Goal: Task Accomplishment & Management: Use online tool/utility

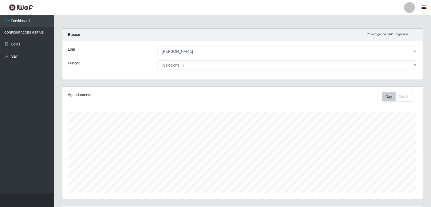
select select "523"
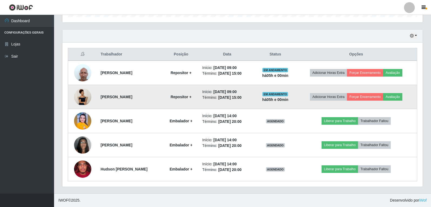
scroll to position [112, 360]
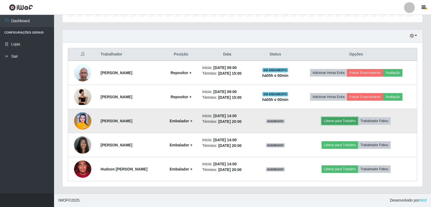
click at [342, 122] on button "Liberar para Trabalho" at bounding box center [339, 121] width 36 height 8
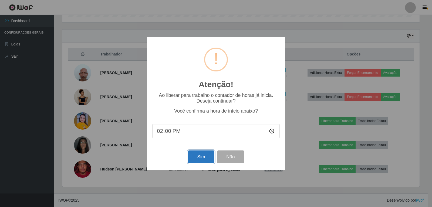
click at [196, 155] on button "Sim" at bounding box center [201, 156] width 26 height 13
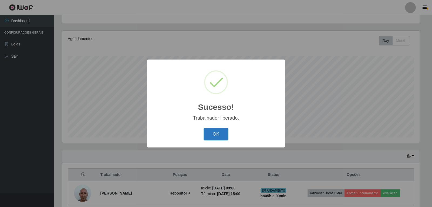
click at [224, 133] on button "OK" at bounding box center [216, 134] width 25 height 13
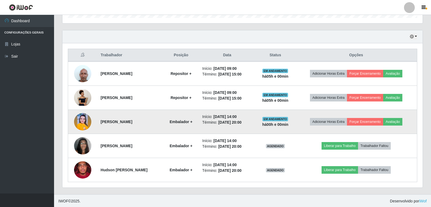
scroll to position [176, 0]
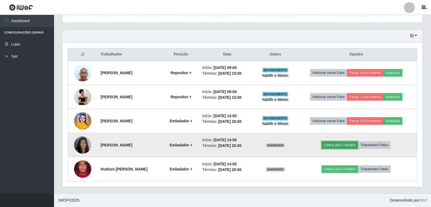
click at [344, 147] on button "Liberar para Trabalho" at bounding box center [339, 145] width 36 height 8
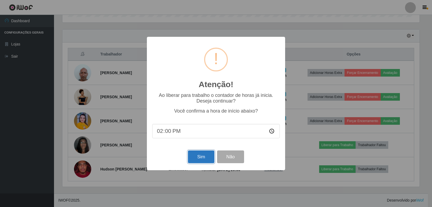
click at [201, 156] on button "Sim" at bounding box center [201, 156] width 26 height 13
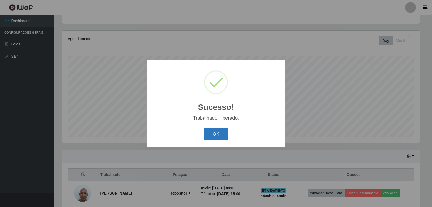
click at [221, 132] on button "OK" at bounding box center [216, 134] width 25 height 13
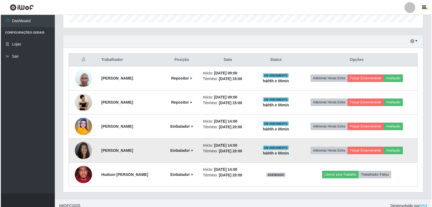
scroll to position [176, 0]
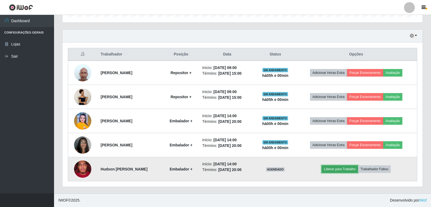
click at [333, 168] on button "Liberar para Trabalho" at bounding box center [339, 169] width 36 height 8
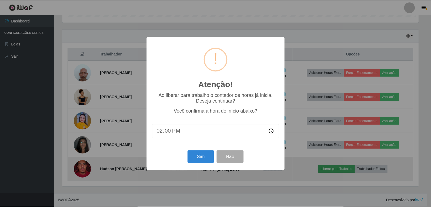
scroll to position [112, 357]
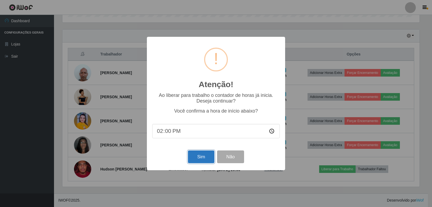
click at [196, 155] on button "Sim" at bounding box center [201, 156] width 26 height 13
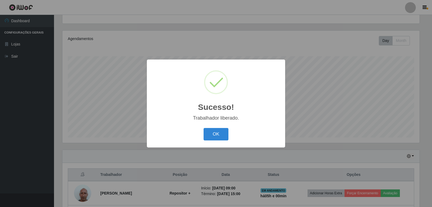
click at [221, 127] on div "OK Cancel" at bounding box center [216, 133] width 128 height 15
click at [220, 132] on button "OK" at bounding box center [216, 134] width 25 height 13
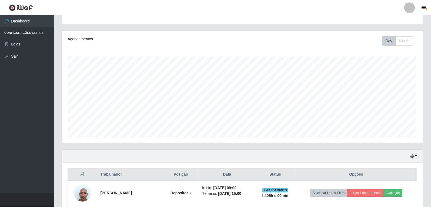
scroll to position [0, 0]
